Goal: Information Seeking & Learning: Learn about a topic

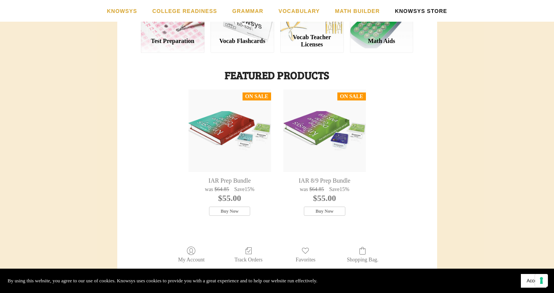
scroll to position [193, 0]
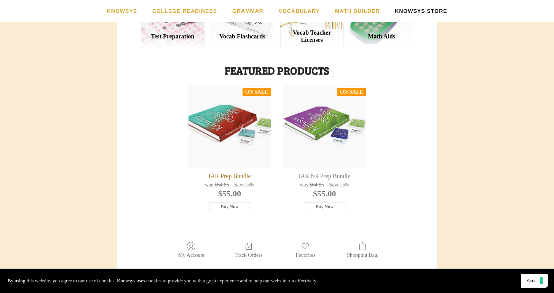
click at [214, 118] on div "IAR Prep Bundle" at bounding box center [229, 126] width 83 height 83
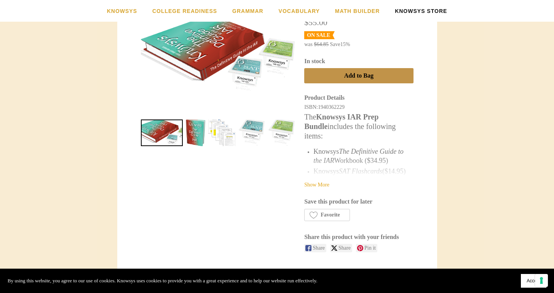
scroll to position [166, 0]
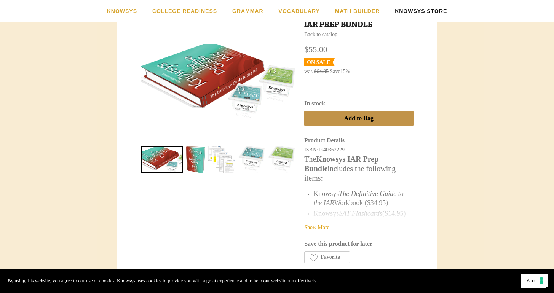
click at [352, 200] on div "ISBN: 1940362229 The Knowsys IAR Prep Bundle includes the following items: Know…" at bounding box center [358, 183] width 109 height 75
click at [325, 224] on link "Show More" at bounding box center [316, 227] width 25 height 6
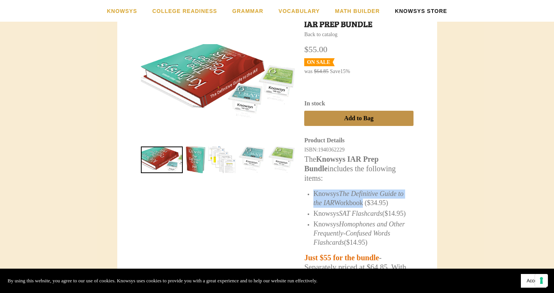
drag, startPoint x: 370, startPoint y: 200, endPoint x: 315, endPoint y: 192, distance: 56.1
click at [315, 192] on span "Knowsys The Definitive Guide to the IAR Workbook ($34.95)" at bounding box center [358, 198] width 90 height 17
copy span "Knowsys The Definitive Guide to the IAR Workbook"
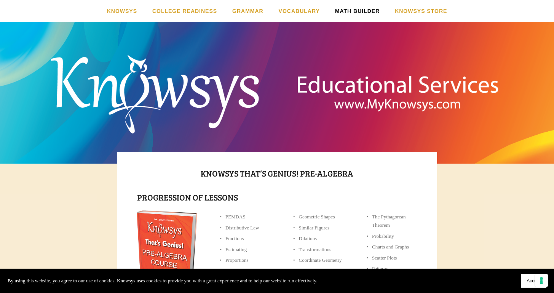
scroll to position [425, 0]
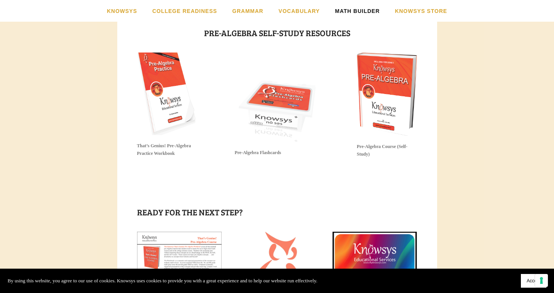
click at [388, 104] on img at bounding box center [387, 94] width 61 height 83
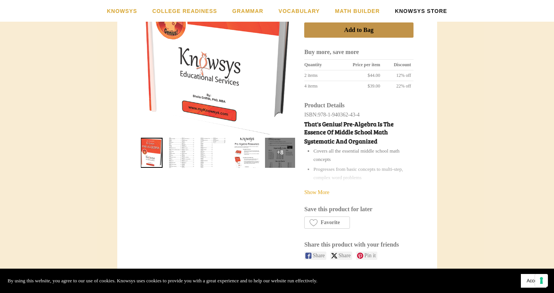
scroll to position [269, 0]
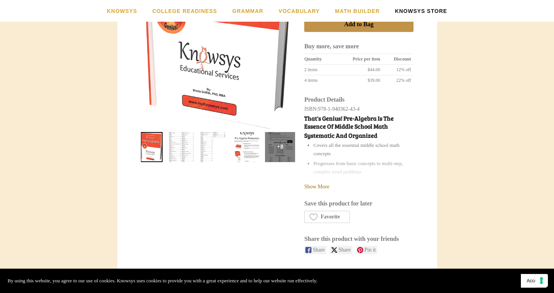
click at [323, 184] on link "Show More" at bounding box center [316, 187] width 25 height 6
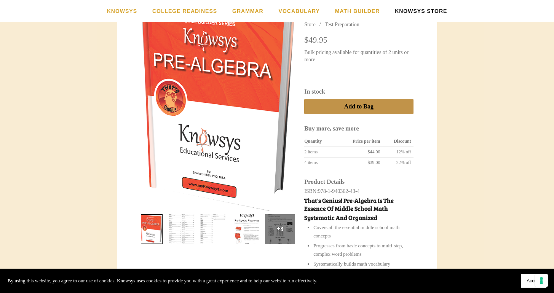
scroll to position [190, 0]
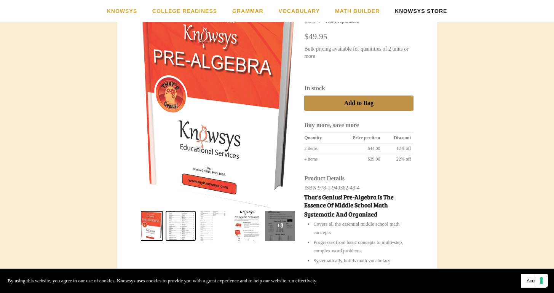
click at [194, 224] on link "That&#39;s Genius! Pre-Algebra Course 1" at bounding box center [181, 226] width 30 height 30
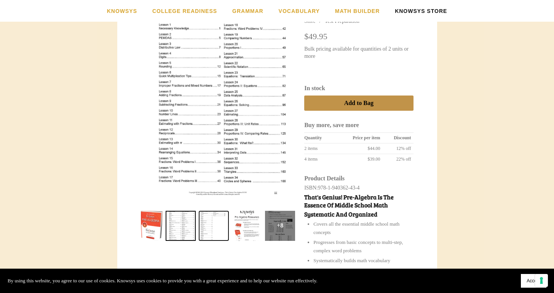
click at [215, 224] on link "That&#39;s Genius! Pre-Algebra Course 2" at bounding box center [214, 226] width 30 height 30
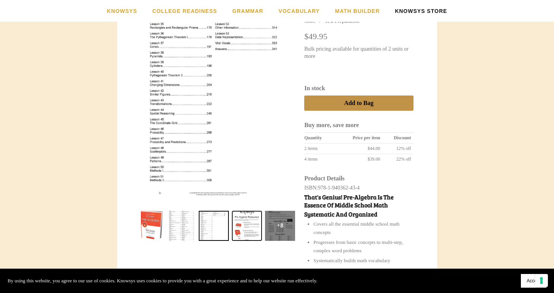
click at [240, 225] on link "That&#39;s Genius! Pre-Algebra Course 3" at bounding box center [247, 226] width 30 height 30
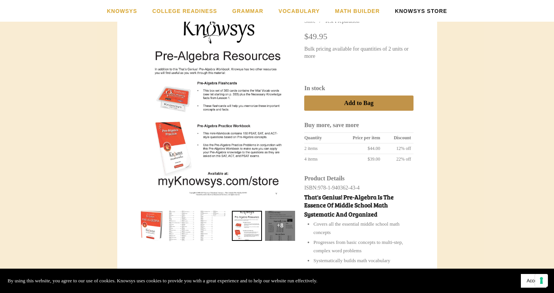
click at [269, 228] on div "+8" at bounding box center [280, 226] width 30 height 30
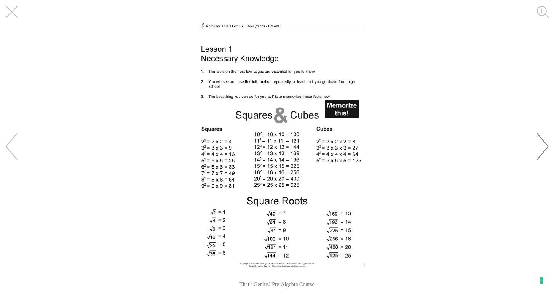
scroll to position [548, 0]
click at [537, 151] on div "Images Gallery" at bounding box center [533, 146] width 42 height 57
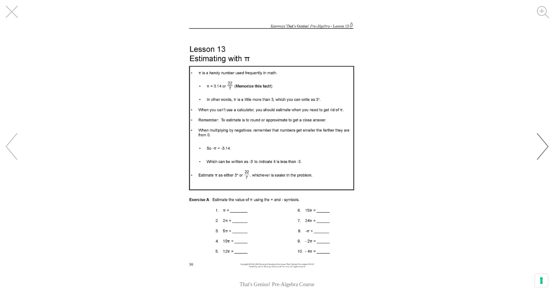
click at [537, 151] on div "Images Gallery" at bounding box center [533, 146] width 42 height 57
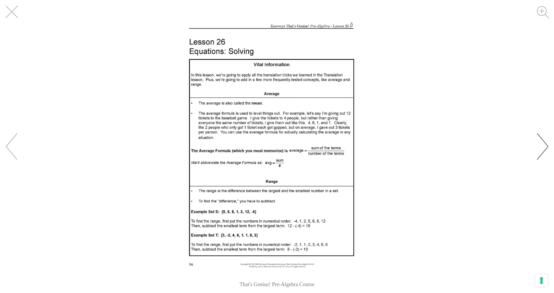
click at [537, 151] on div "Images Gallery" at bounding box center [533, 146] width 42 height 57
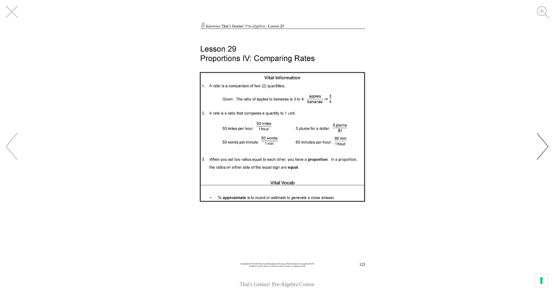
click at [537, 151] on div "Images Gallery" at bounding box center [533, 146] width 42 height 57
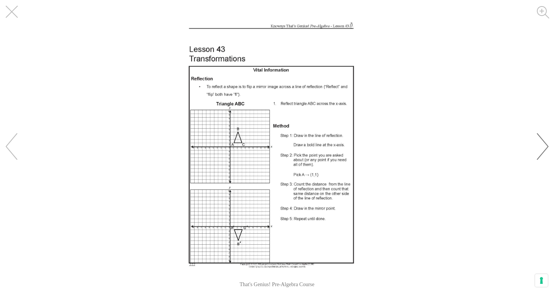
scroll to position [0, 0]
click at [11, 10] on button "Close" at bounding box center [17, 17] width 34 height 34
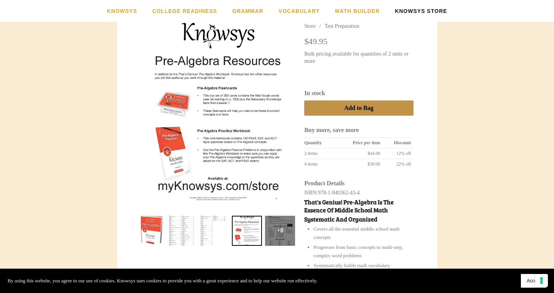
scroll to position [188, 0]
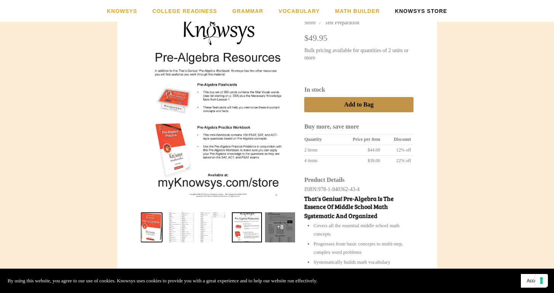
click at [149, 225] on link "That&#39;s Genius! Pre-Algebra Course 0" at bounding box center [151, 227] width 22 height 30
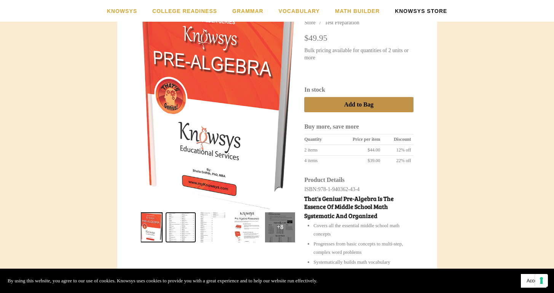
click at [180, 227] on link "That&#39;s Genius! Pre-Algebra Course 1" at bounding box center [181, 227] width 30 height 30
